Goal: Task Accomplishment & Management: Complete application form

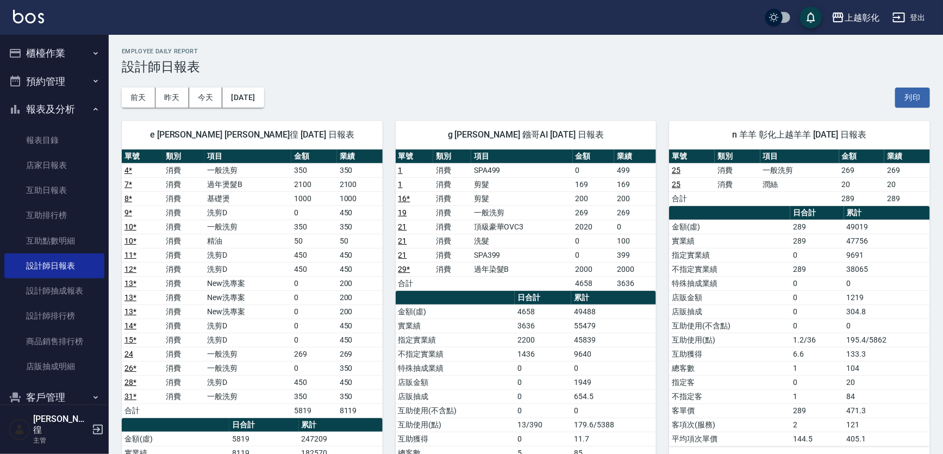
click at [79, 60] on button "櫃檯作業" at bounding box center [54, 53] width 100 height 28
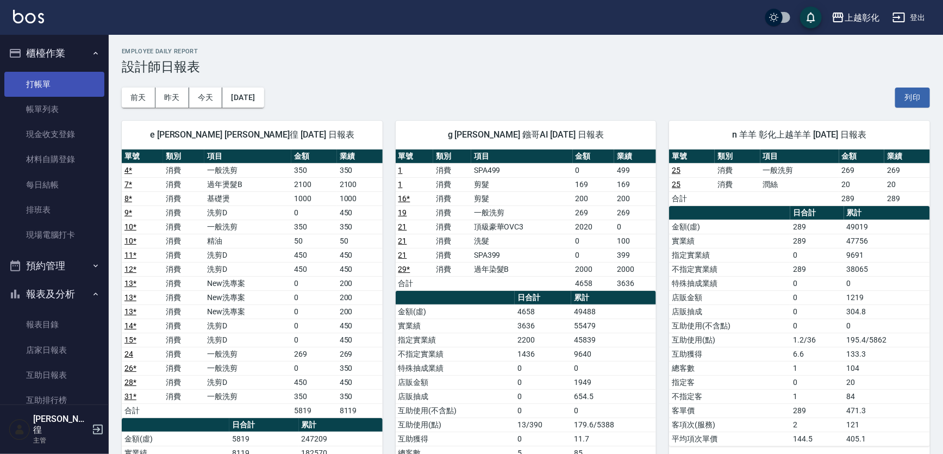
click at [74, 89] on link "打帳單" at bounding box center [54, 84] width 100 height 25
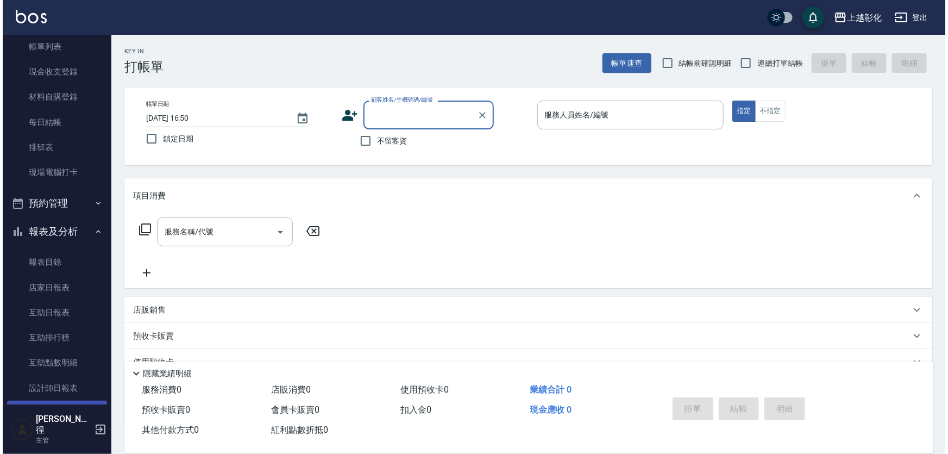
scroll to position [148, 0]
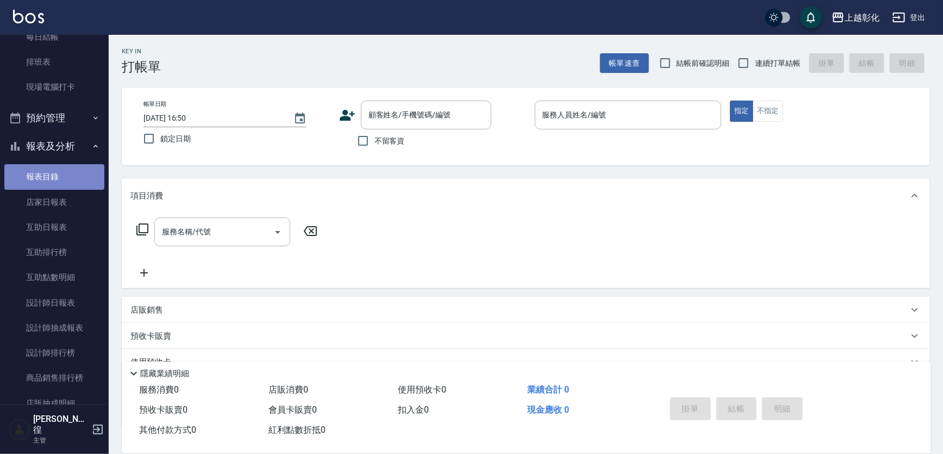
click at [70, 188] on link "報表目錄" at bounding box center [54, 176] width 100 height 25
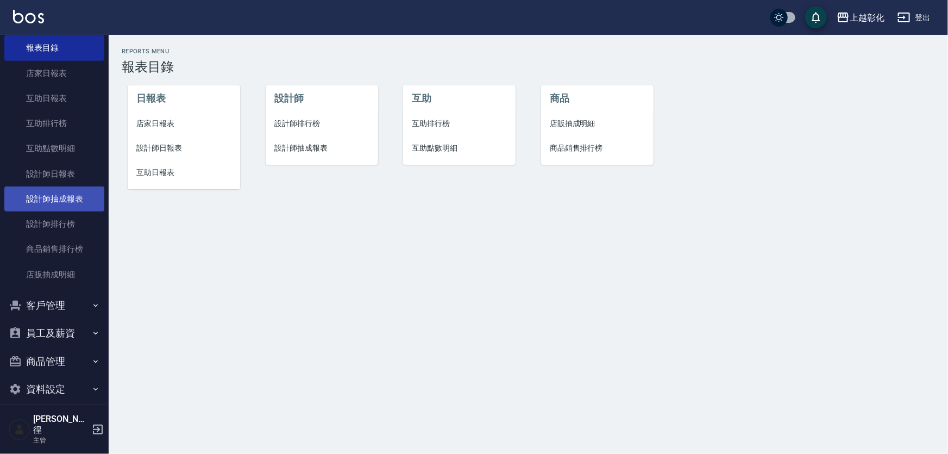
scroll to position [278, 0]
click at [67, 310] on button "客戶管理" at bounding box center [54, 304] width 100 height 28
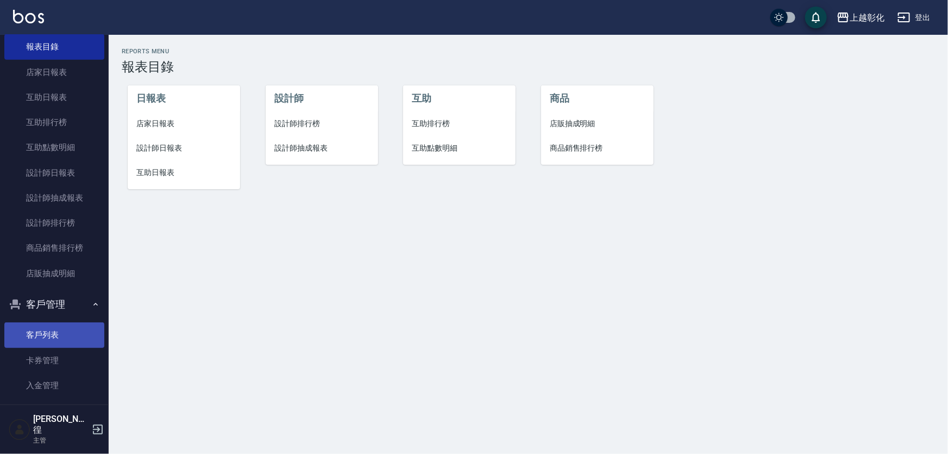
click at [57, 344] on link "客戶列表" at bounding box center [54, 334] width 100 height 25
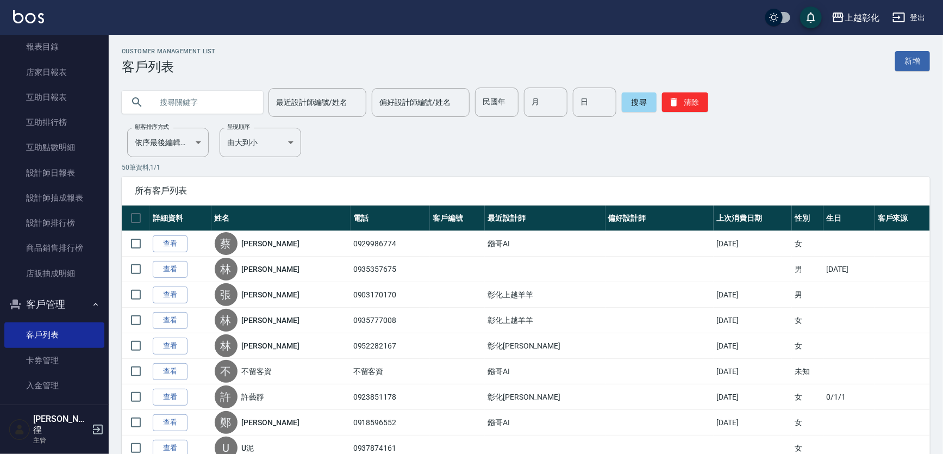
click at [206, 104] on input "text" at bounding box center [203, 102] width 102 height 29
type input "0929986774"
click at [647, 99] on button "搜尋" at bounding box center [639, 102] width 35 height 20
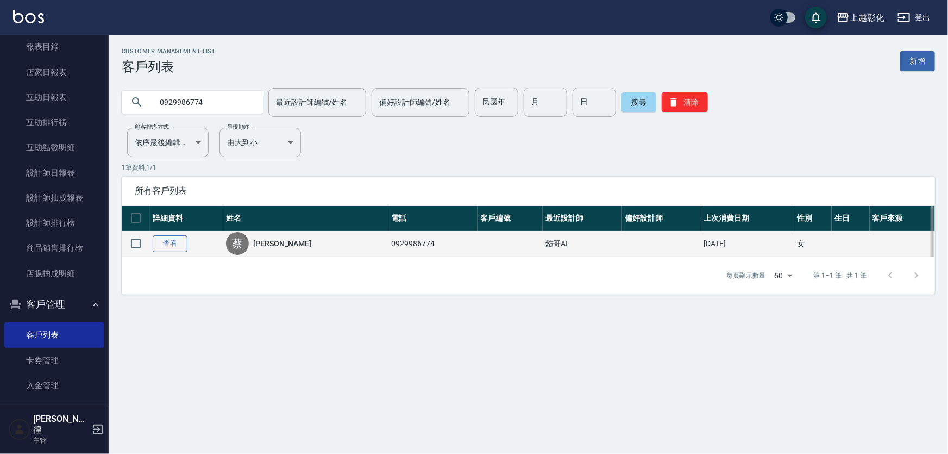
click at [169, 249] on link "查看" at bounding box center [170, 243] width 35 height 17
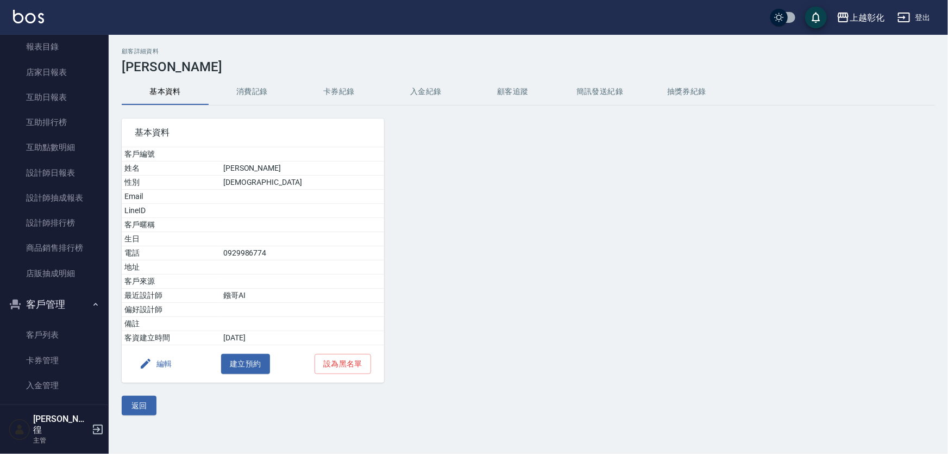
click at [405, 94] on button "入金紀錄" at bounding box center [426, 92] width 87 height 26
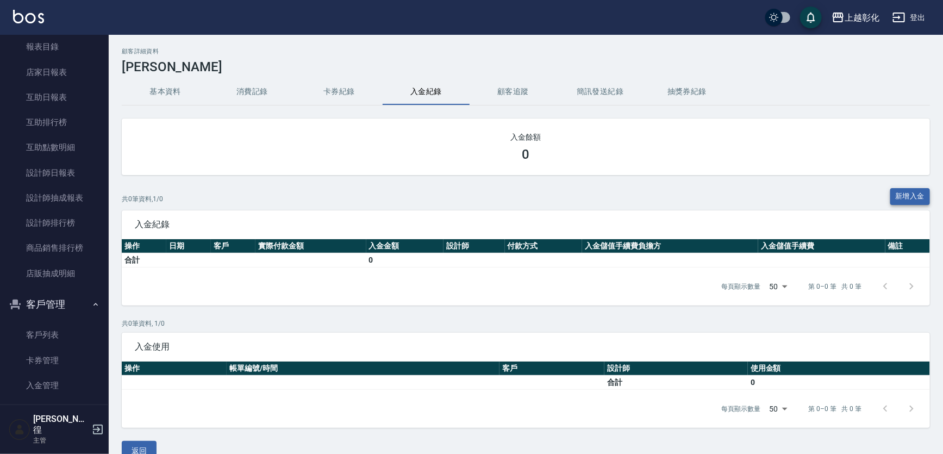
click at [891, 192] on button "新增入金" at bounding box center [910, 196] width 40 height 17
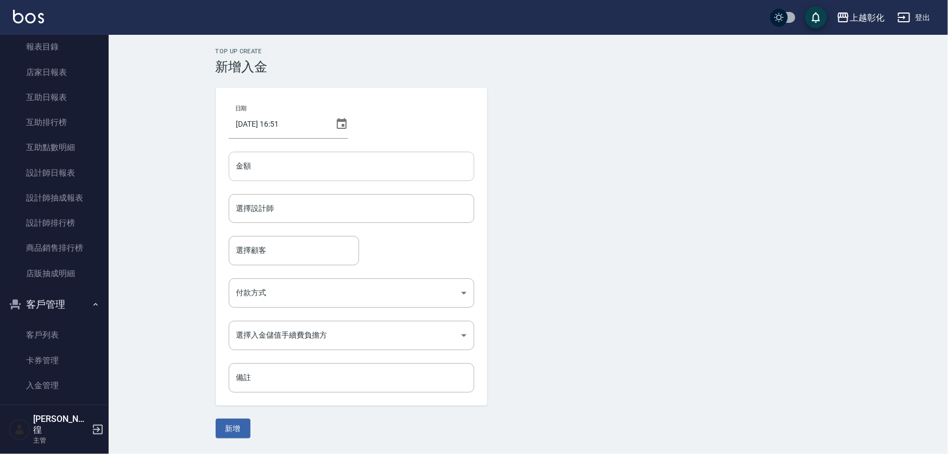
click at [281, 171] on input "金額" at bounding box center [352, 166] width 246 height 29
click at [278, 169] on input "金額" at bounding box center [352, 166] width 246 height 29
type input "2407"
click at [558, 199] on form "日期 [DATE] 16:51 金額 2407 金額 選擇設計師 選擇設計師 選擇顧客 選擇顧客 付款方式 ​ 付款方式 選擇入金儲值手續費負擔方 ​ 選擇入…" at bounding box center [529, 263] width 626 height 351
click at [285, 215] on input "選擇設計師" at bounding box center [352, 208] width 236 height 19
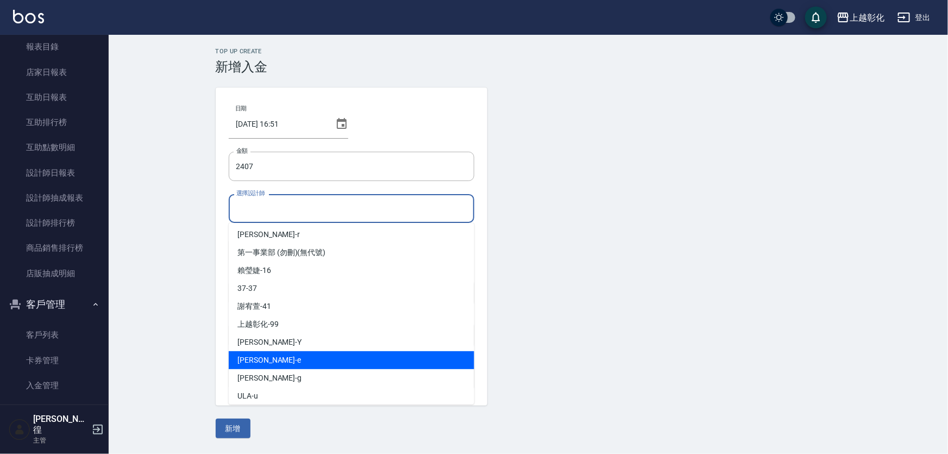
scroll to position [60, 0]
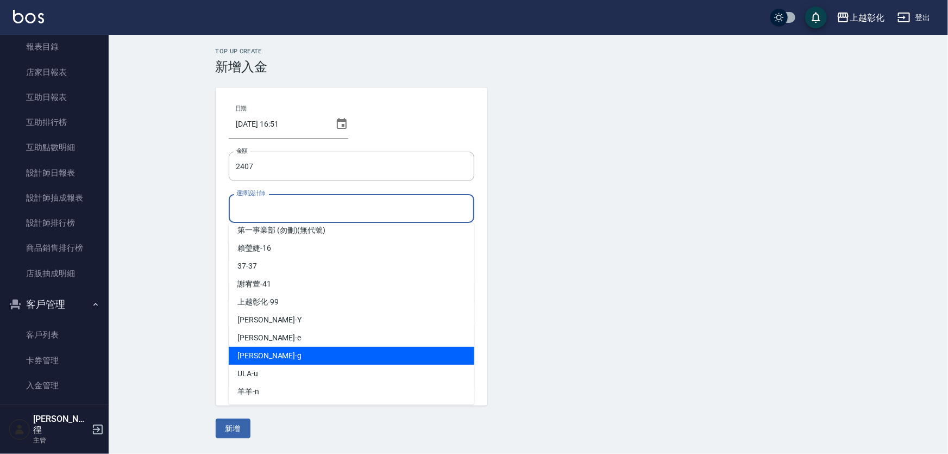
click at [280, 357] on div "[PERSON_NAME]" at bounding box center [352, 356] width 246 height 18
type input "[PERSON_NAME]"
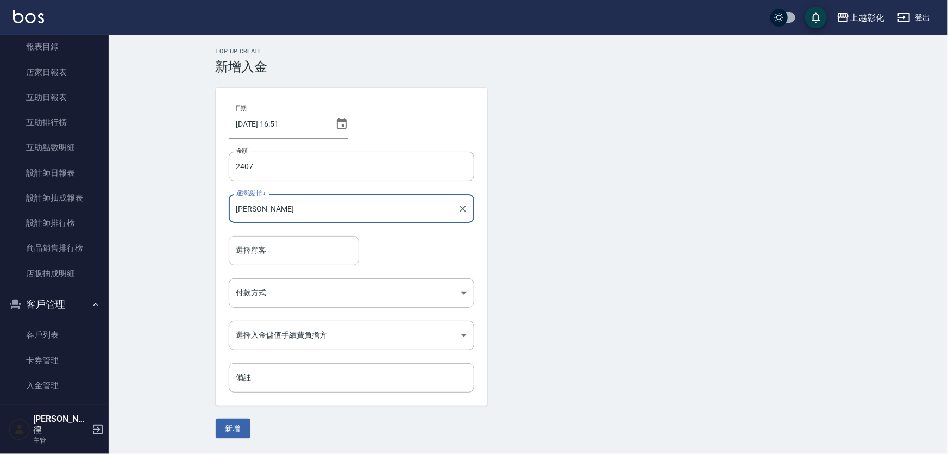
click at [274, 254] on input "選擇顧客" at bounding box center [294, 250] width 121 height 19
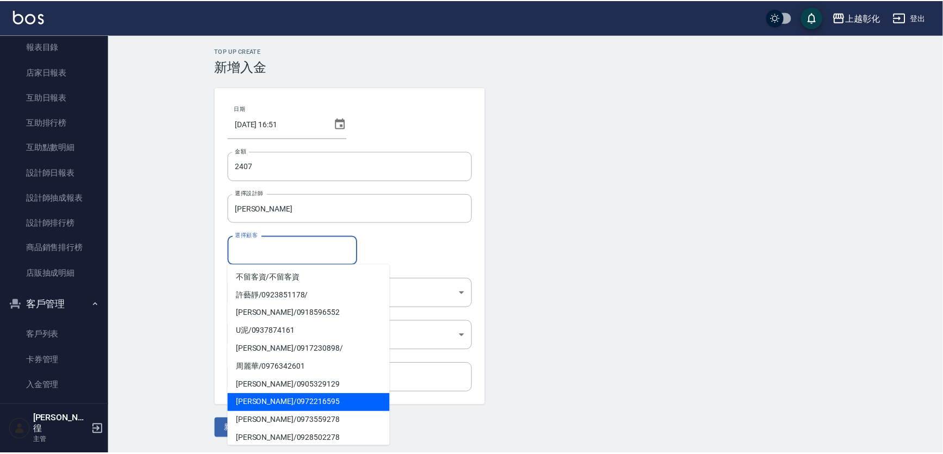
scroll to position [98, 0]
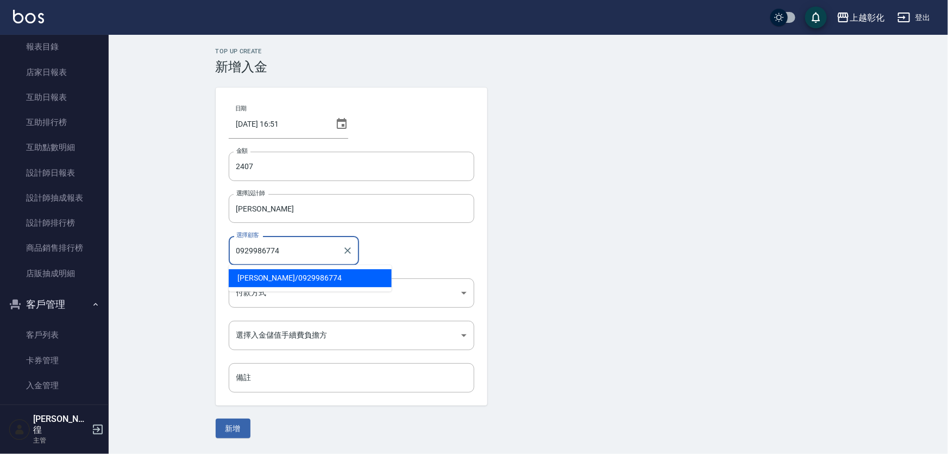
click at [284, 282] on span "[PERSON_NAME]/ 0929986774" at bounding box center [310, 278] width 163 height 18
type input "[PERSON_NAME]/0929986774"
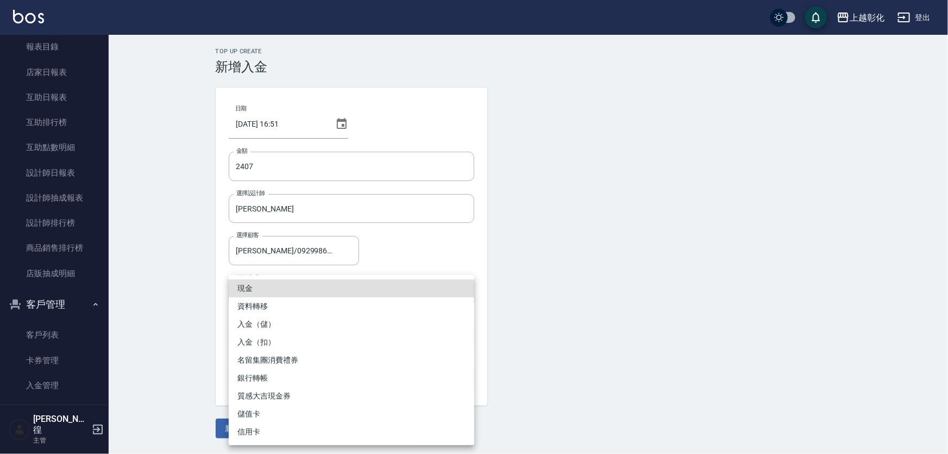
click at [276, 295] on body "上越彰化 登出 櫃檯作業 打帳單 帳單列表 現金收支登錄 材料自購登錄 每日結帳 排班表 現場電腦打卡 預約管理 預約管理 單日預約紀錄 單週預約紀錄 報表及…" at bounding box center [474, 227] width 948 height 454
click at [272, 330] on li "入金（儲）" at bounding box center [352, 324] width 246 height 18
type input "入金（儲）"
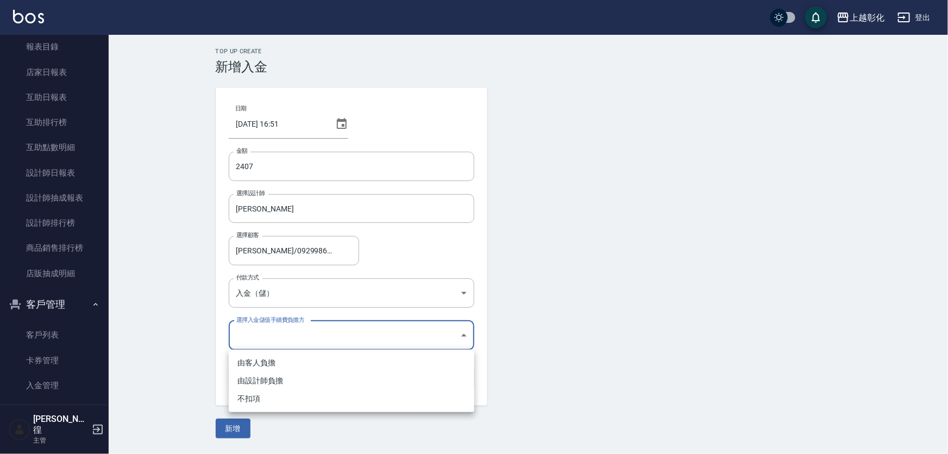
click at [277, 335] on body "上越彰化 登出 櫃檯作業 打帳單 帳單列表 現金收支登錄 材料自購登錄 每日結帳 排班表 現場電腦打卡 預約管理 預約管理 單日預約紀錄 單週預約紀錄 報表及…" at bounding box center [474, 227] width 948 height 454
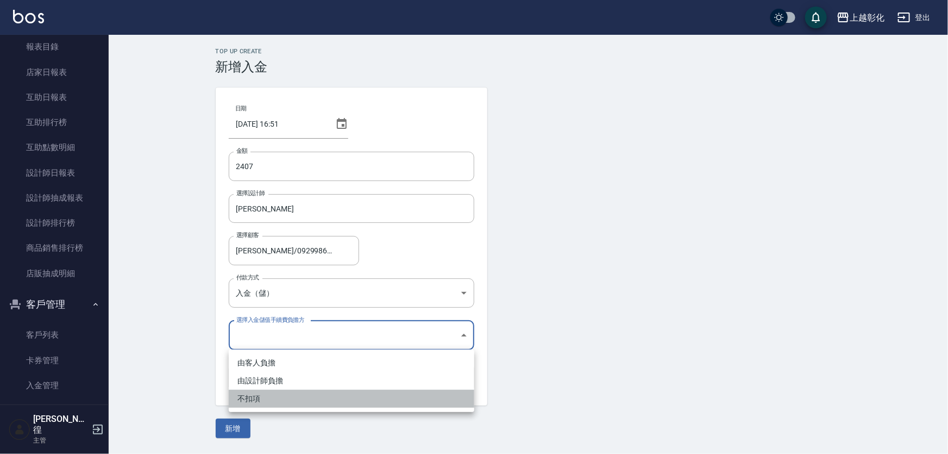
click at [259, 400] on li "不扣項" at bounding box center [352, 399] width 246 height 18
type input "WITHOUTHANDLINGFEE"
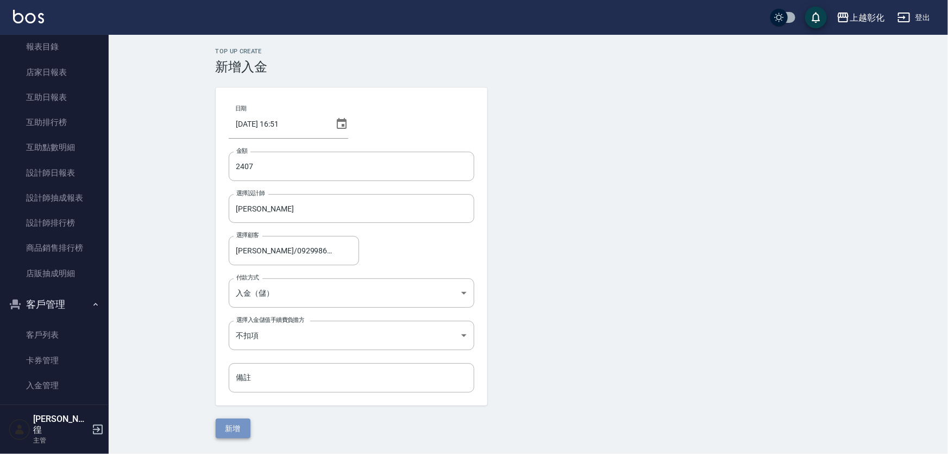
click at [242, 431] on button "新增" at bounding box center [233, 428] width 35 height 20
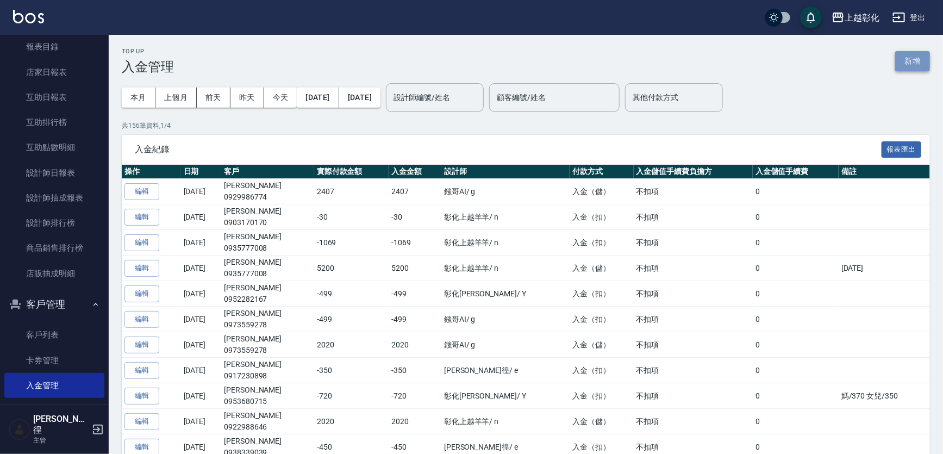
click at [916, 57] on button "新增" at bounding box center [912, 61] width 35 height 20
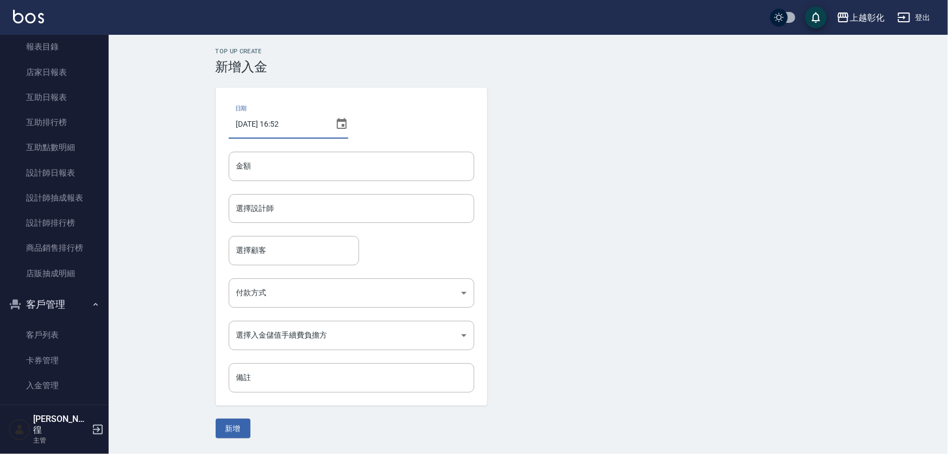
click at [252, 133] on input "[DATE] 16:52" at bounding box center [280, 123] width 102 height 29
click at [292, 172] on input "金額" at bounding box center [352, 166] width 246 height 29
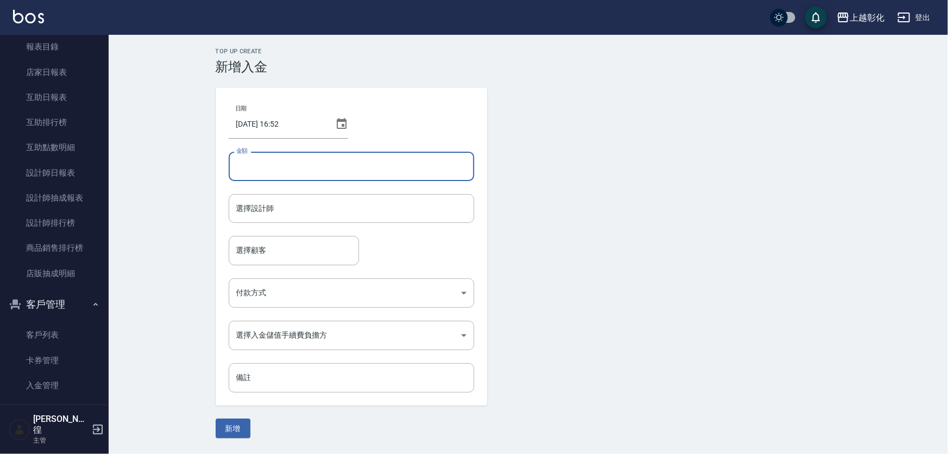
click at [292, 172] on input "金額" at bounding box center [352, 166] width 246 height 29
click at [291, 172] on input "金額" at bounding box center [352, 166] width 246 height 29
click at [283, 165] on input "金額" at bounding box center [352, 166] width 246 height 29
type input "1599"
click at [216, 418] on button "新增" at bounding box center [233, 428] width 35 height 20
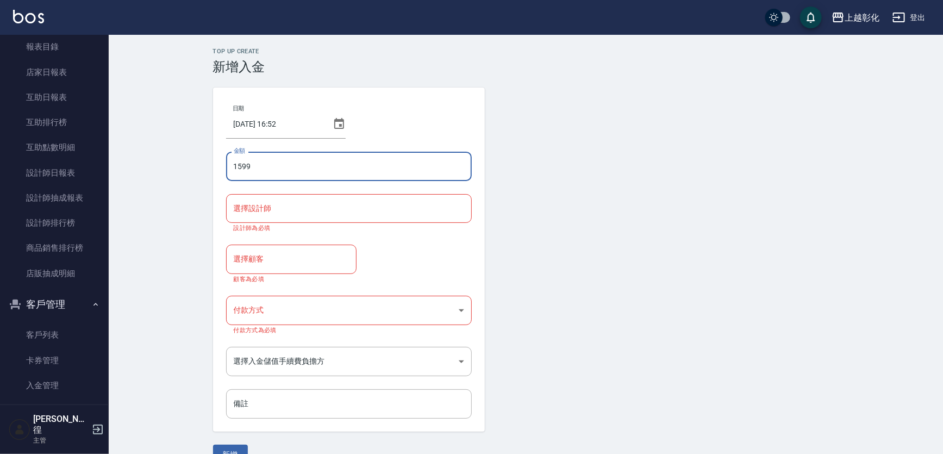
click at [277, 227] on p "設計師為必填" at bounding box center [349, 227] width 230 height 7
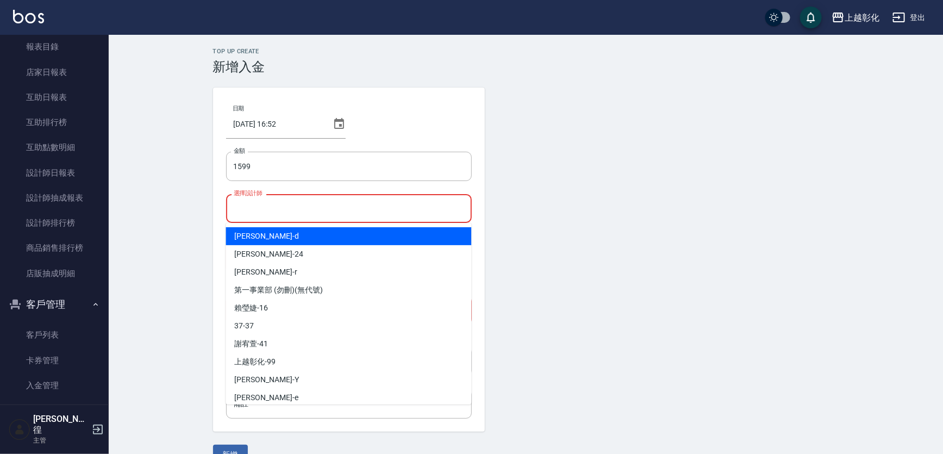
click at [289, 205] on input "選擇設計師" at bounding box center [349, 208] width 236 height 19
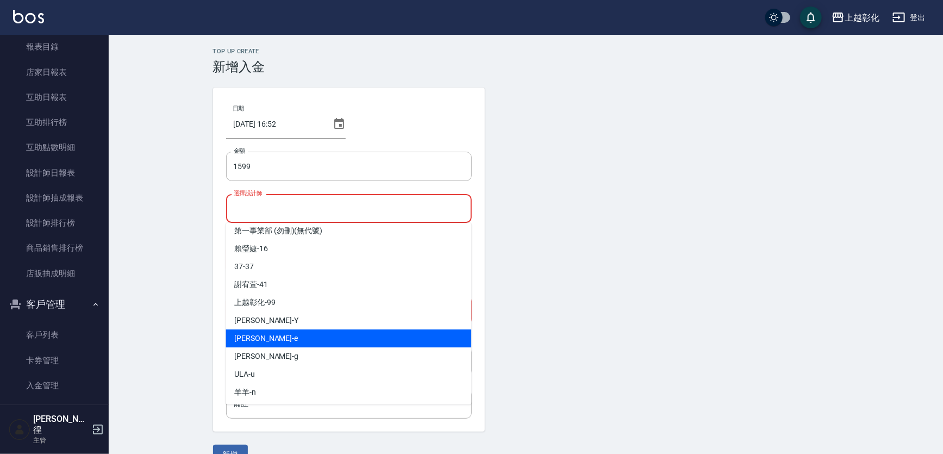
scroll to position [60, 0]
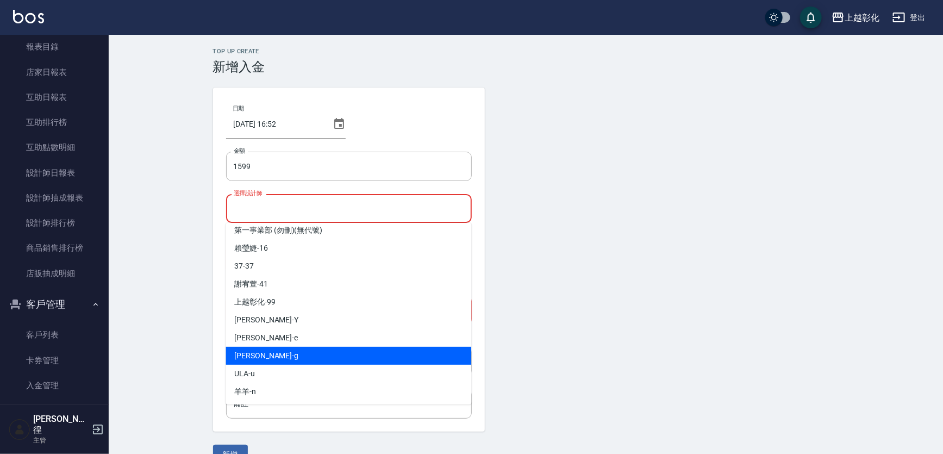
click at [268, 354] on div "[PERSON_NAME]" at bounding box center [349, 356] width 246 height 18
type input "[PERSON_NAME]"
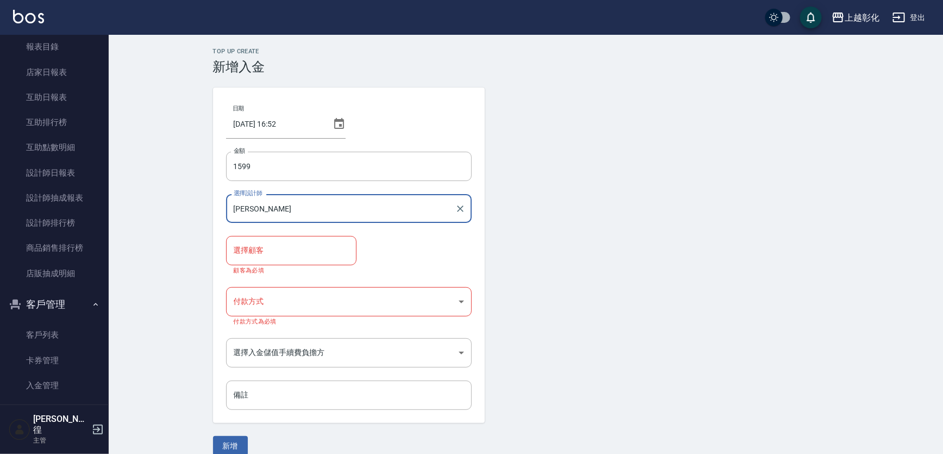
click at [279, 259] on input "選擇顧客" at bounding box center [291, 250] width 121 height 19
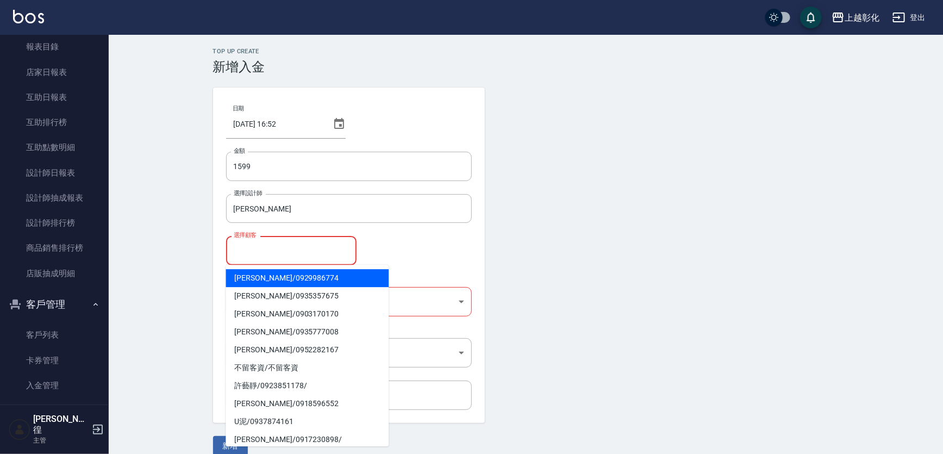
click at [271, 277] on span "[PERSON_NAME]/ 0929986774" at bounding box center [307, 278] width 163 height 18
type input "[PERSON_NAME]/0929986774"
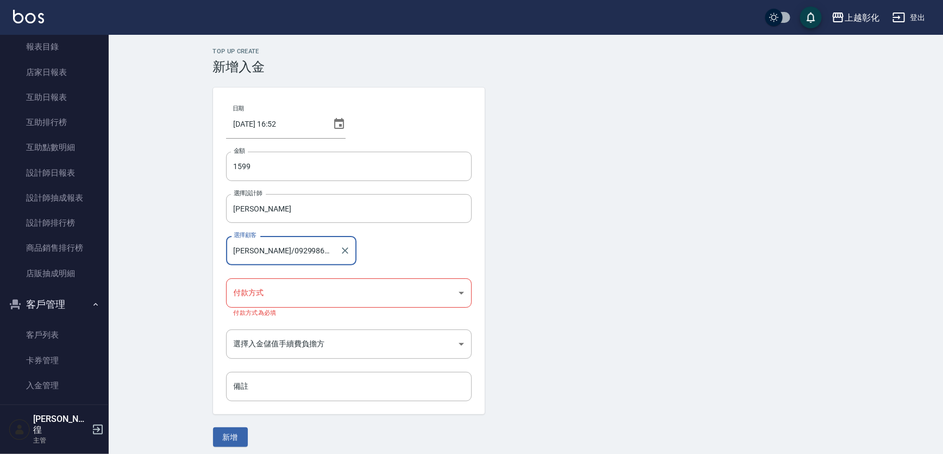
click at [264, 293] on body "上越彰化 登出 櫃檯作業 打帳單 帳單列表 現金收支登錄 材料自購登錄 每日結帳 排班表 現場電腦打卡 預約管理 預約管理 單日預約紀錄 單週預約紀錄 報表及…" at bounding box center [471, 230] width 943 height 460
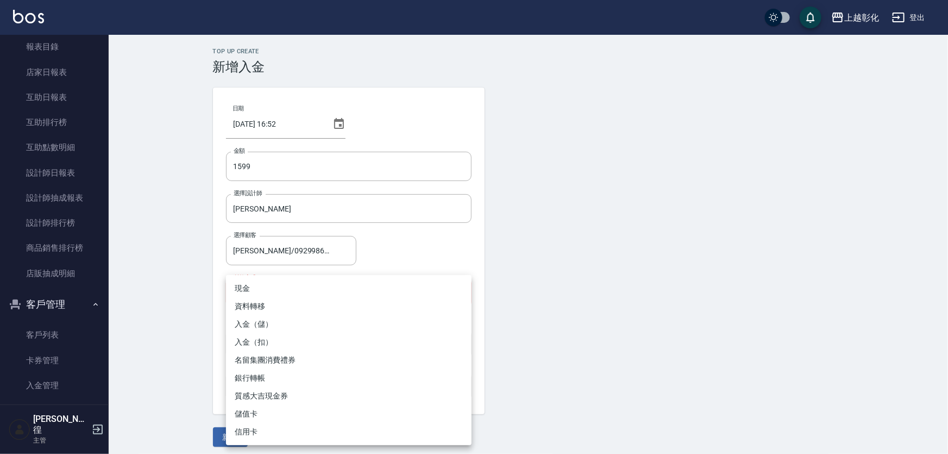
click at [267, 340] on li "入金（扣）" at bounding box center [349, 342] width 246 height 18
type input "入金（扣）"
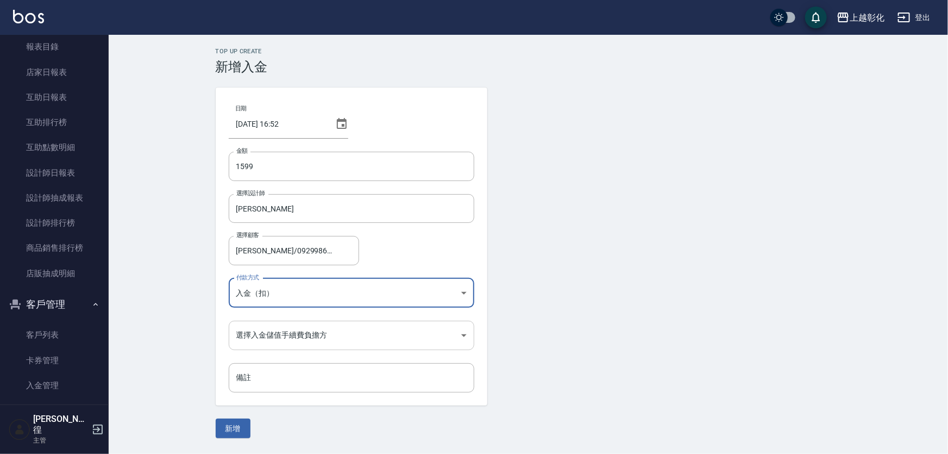
click at [266, 332] on body "上越彰化 登出 櫃檯作業 打帳單 帳單列表 現金收支登錄 材料自購登錄 每日結帳 排班表 現場電腦打卡 預約管理 預約管理 單日預約紀錄 單週預約紀錄 報表及…" at bounding box center [474, 227] width 948 height 454
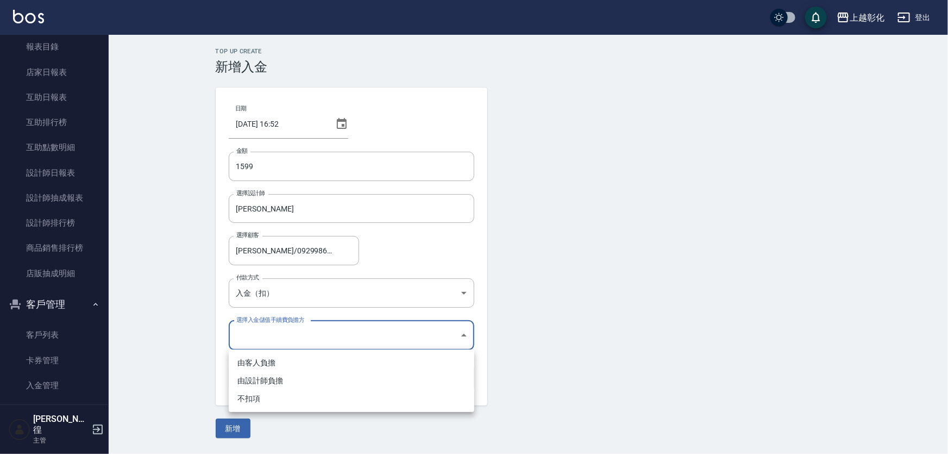
click at [256, 397] on li "不扣項" at bounding box center [352, 399] width 246 height 18
type input "WITHOUTHANDLINGFEE"
click at [234, 163] on input "1599" at bounding box center [352, 166] width 246 height 29
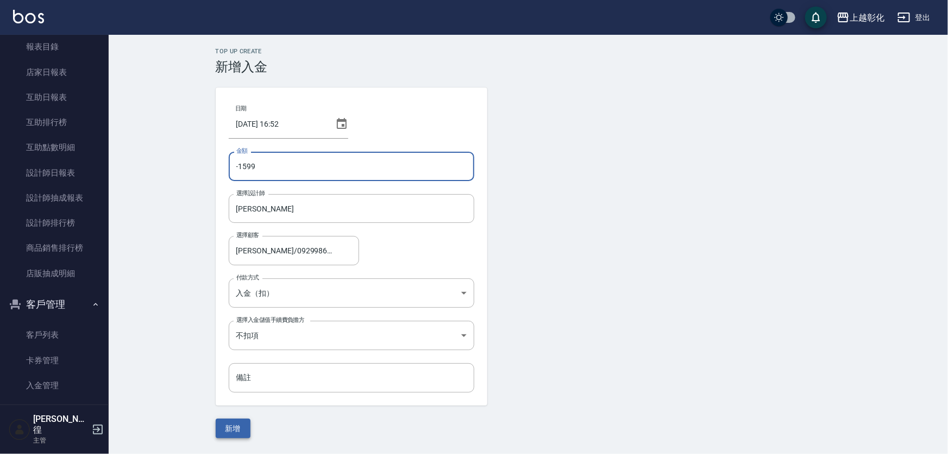
type input "-1599"
click at [239, 430] on button "新增" at bounding box center [233, 428] width 35 height 20
